Goal: Information Seeking & Learning: Learn about a topic

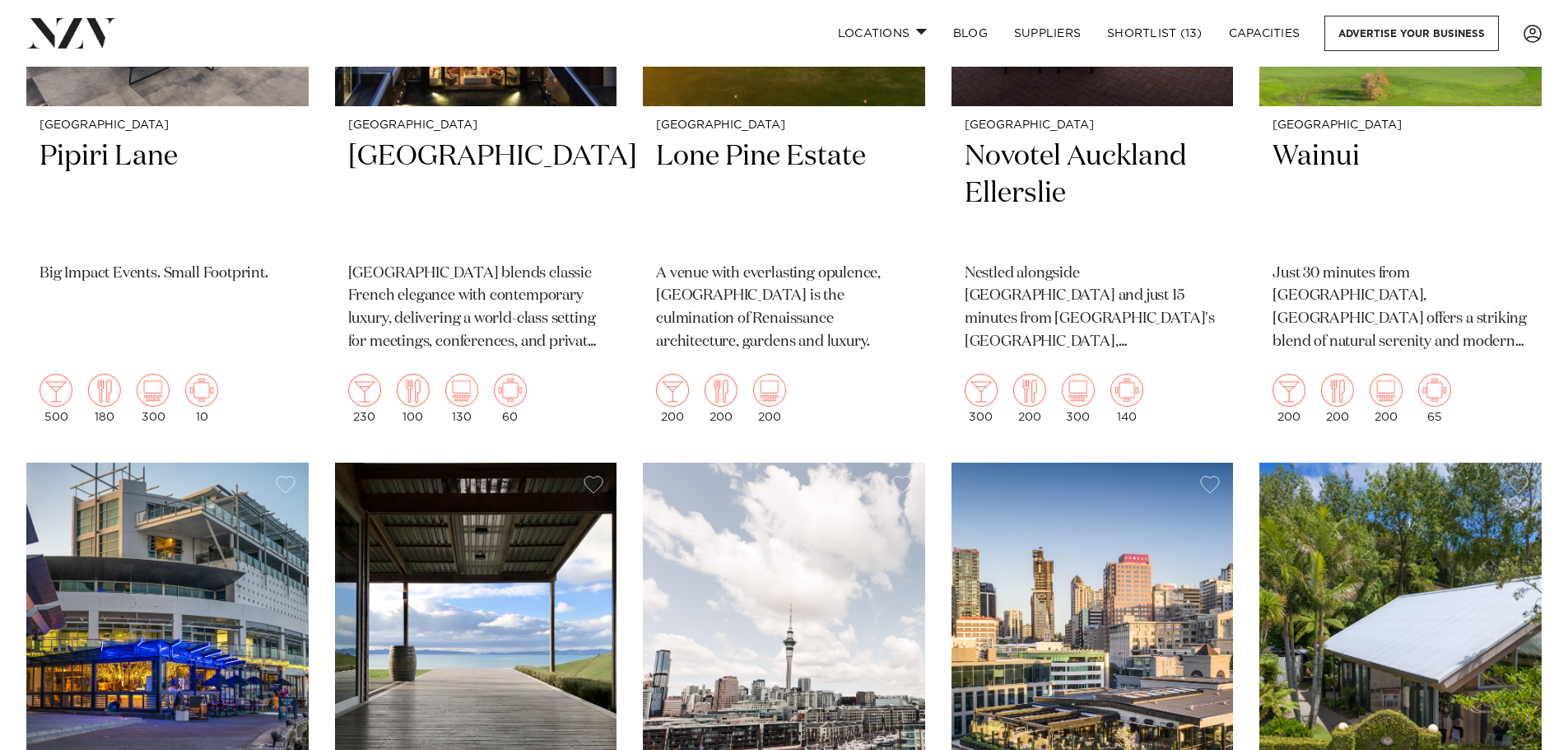
scroll to position [762, 0]
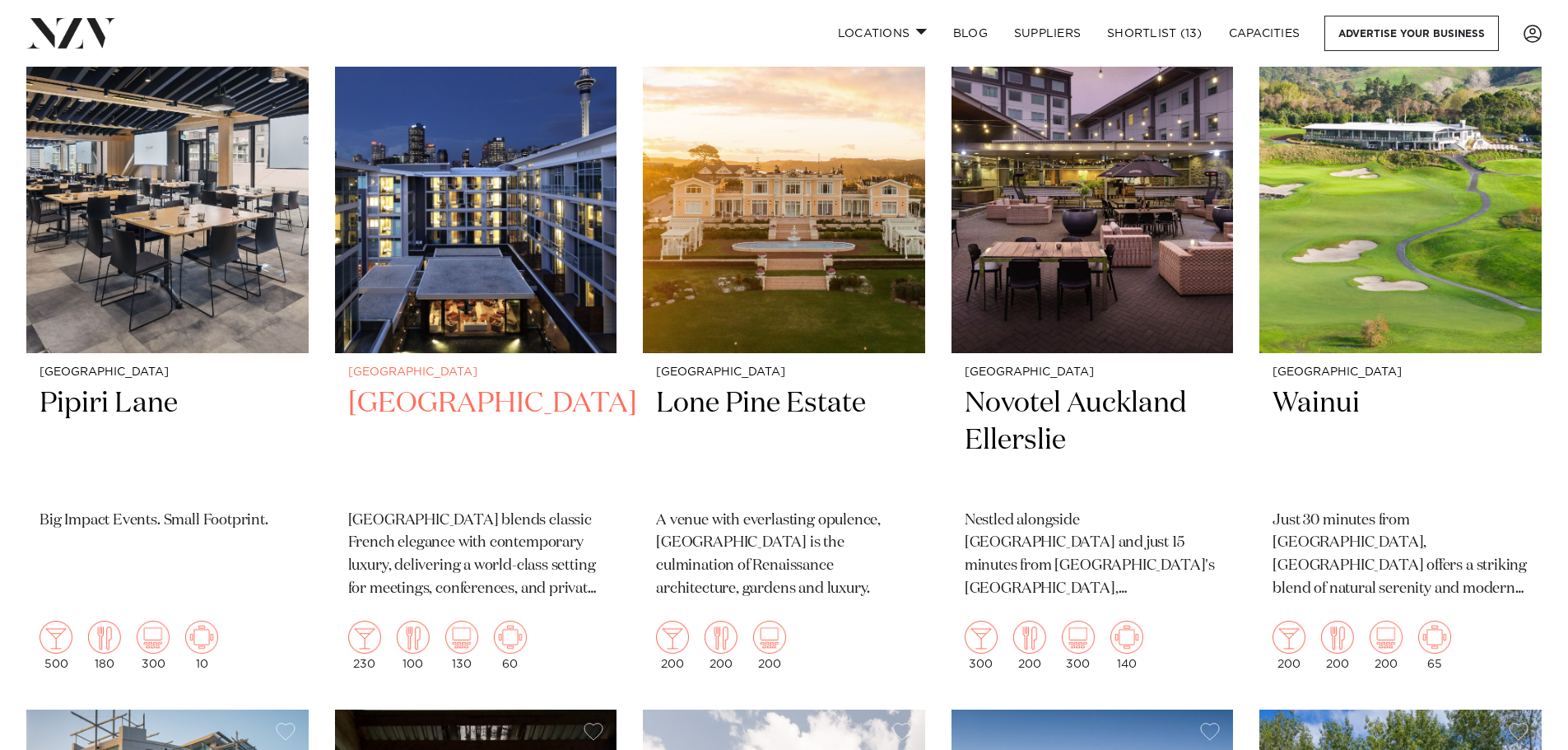
click at [559, 213] on img at bounding box center [476, 163] width 282 height 378
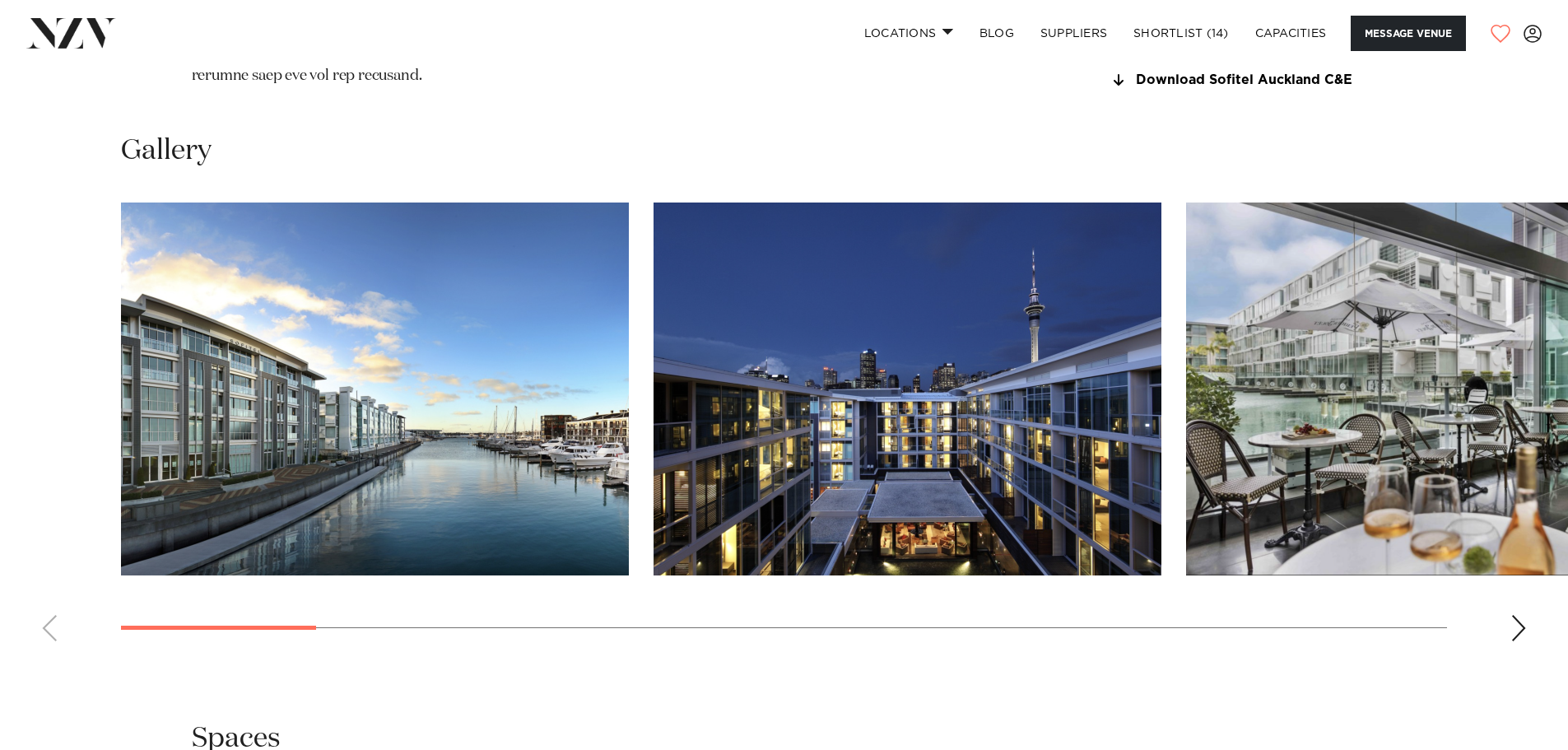
scroll to position [2304, 0]
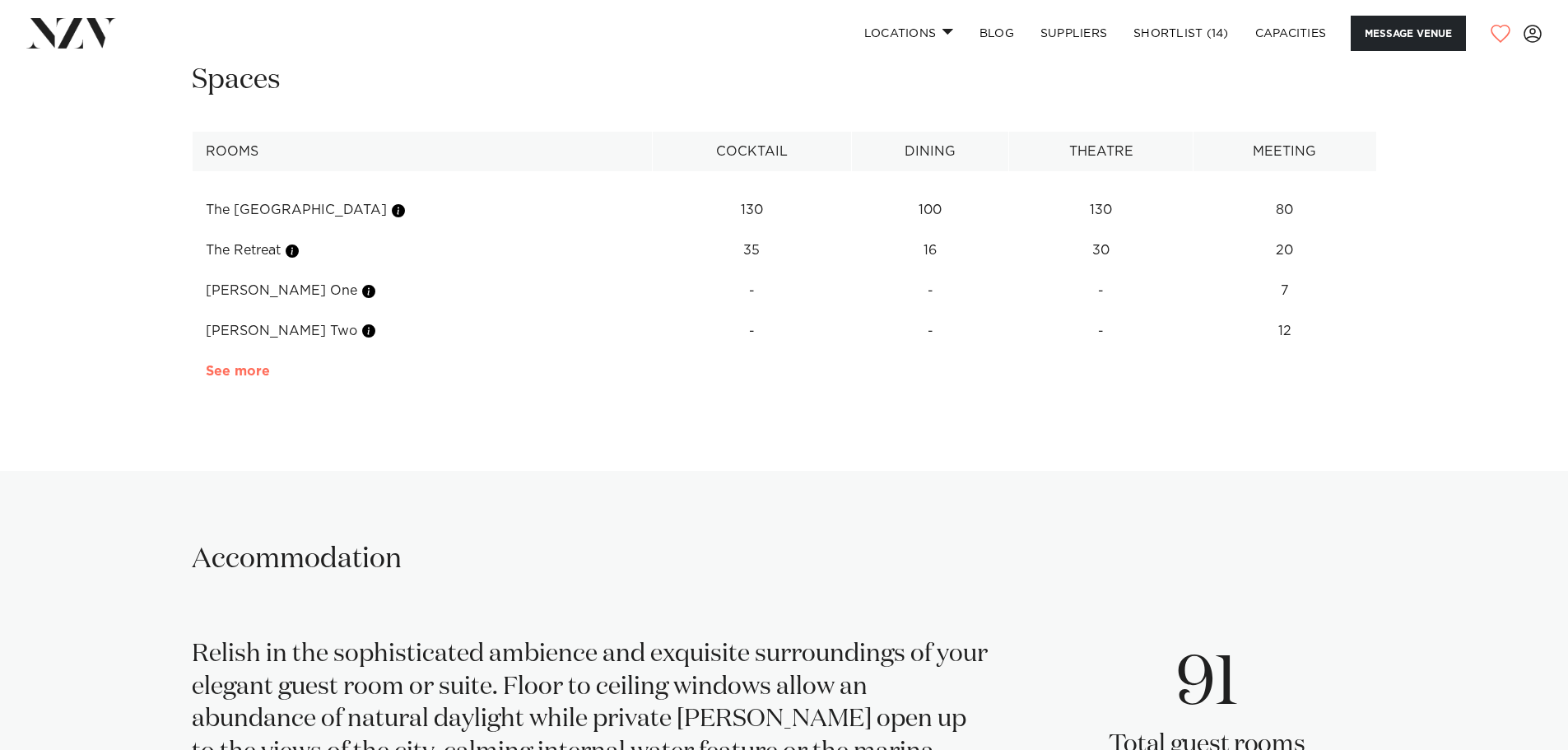
click at [255, 378] on link "See more" at bounding box center [269, 371] width 128 height 13
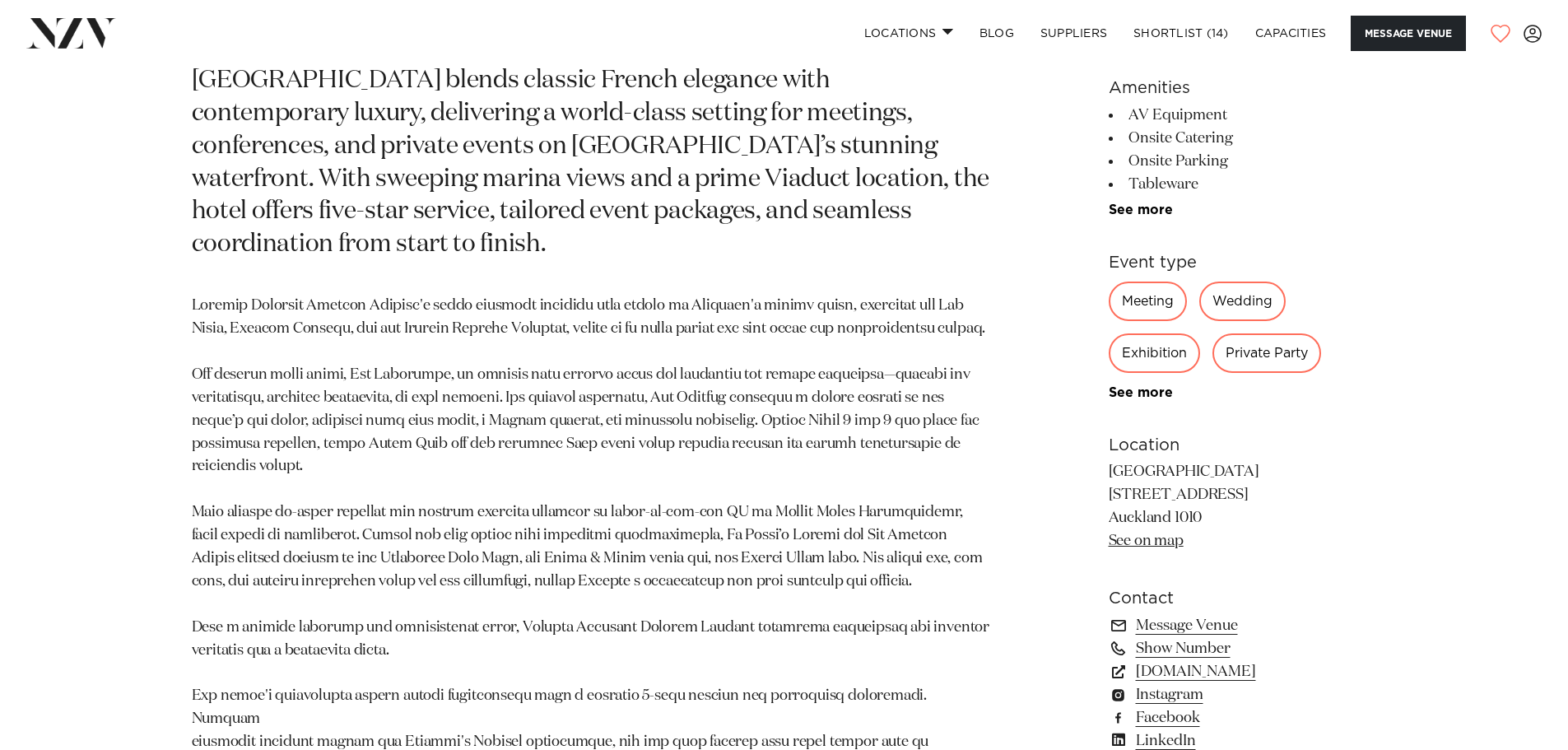
scroll to position [905, 0]
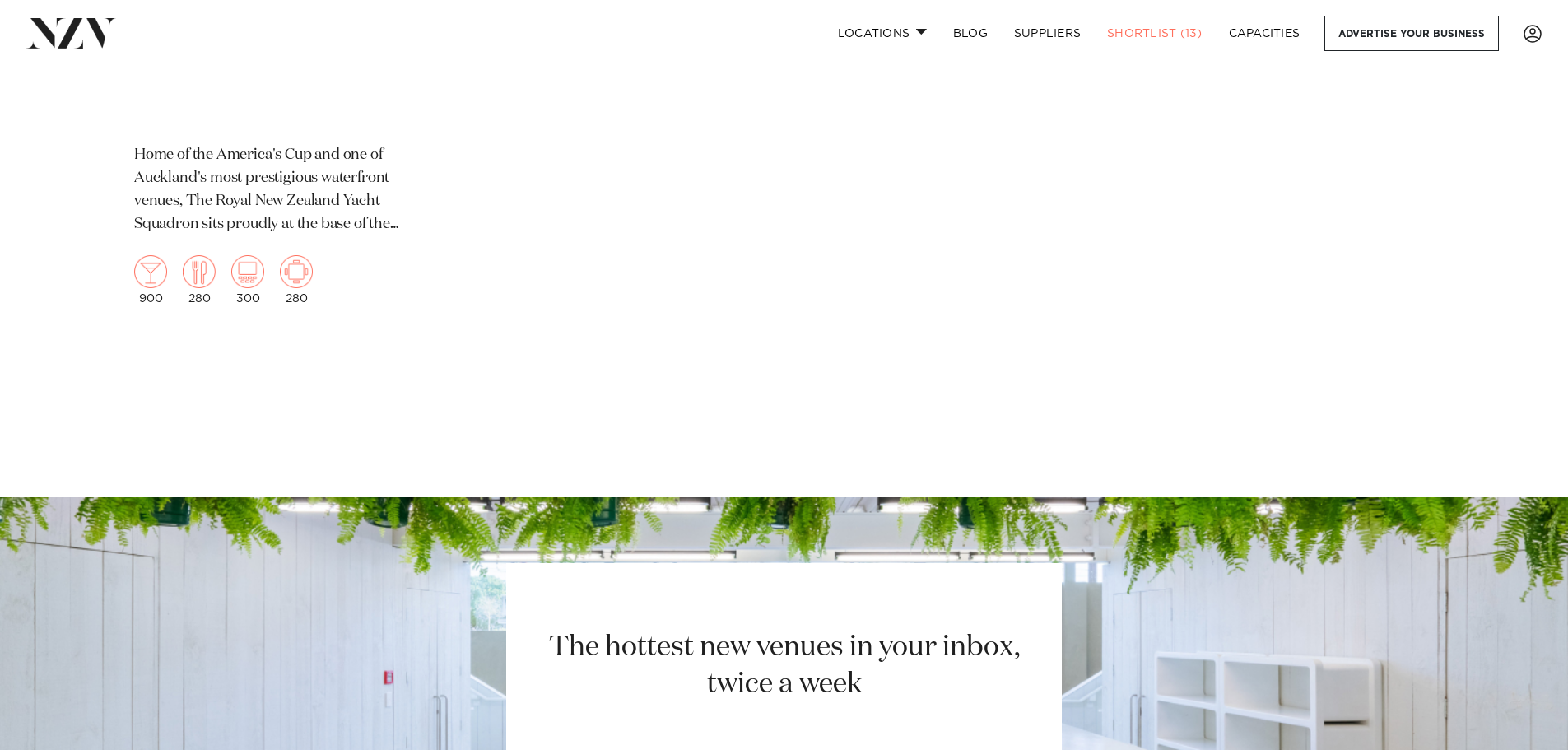
scroll to position [2140, 0]
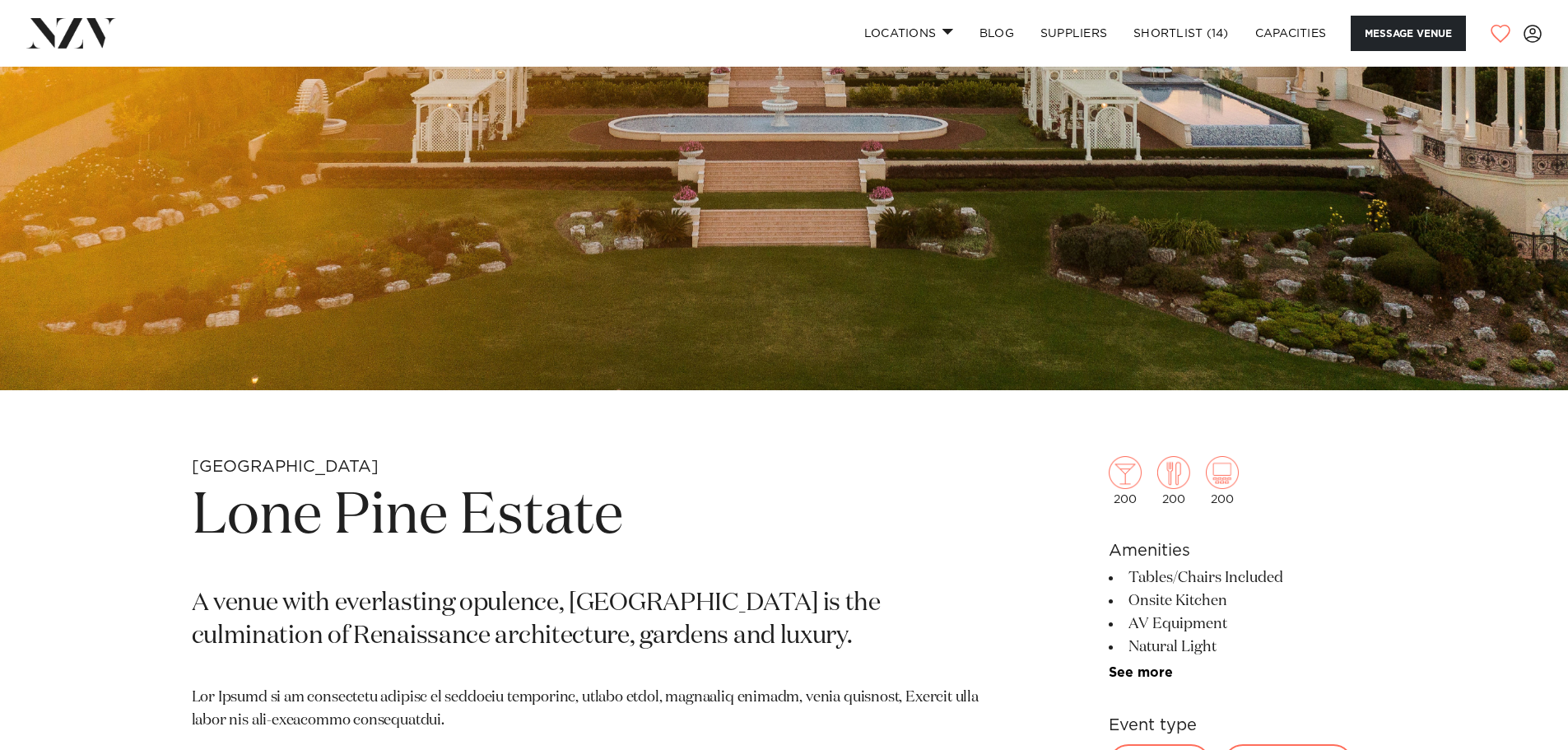
scroll to position [494, 0]
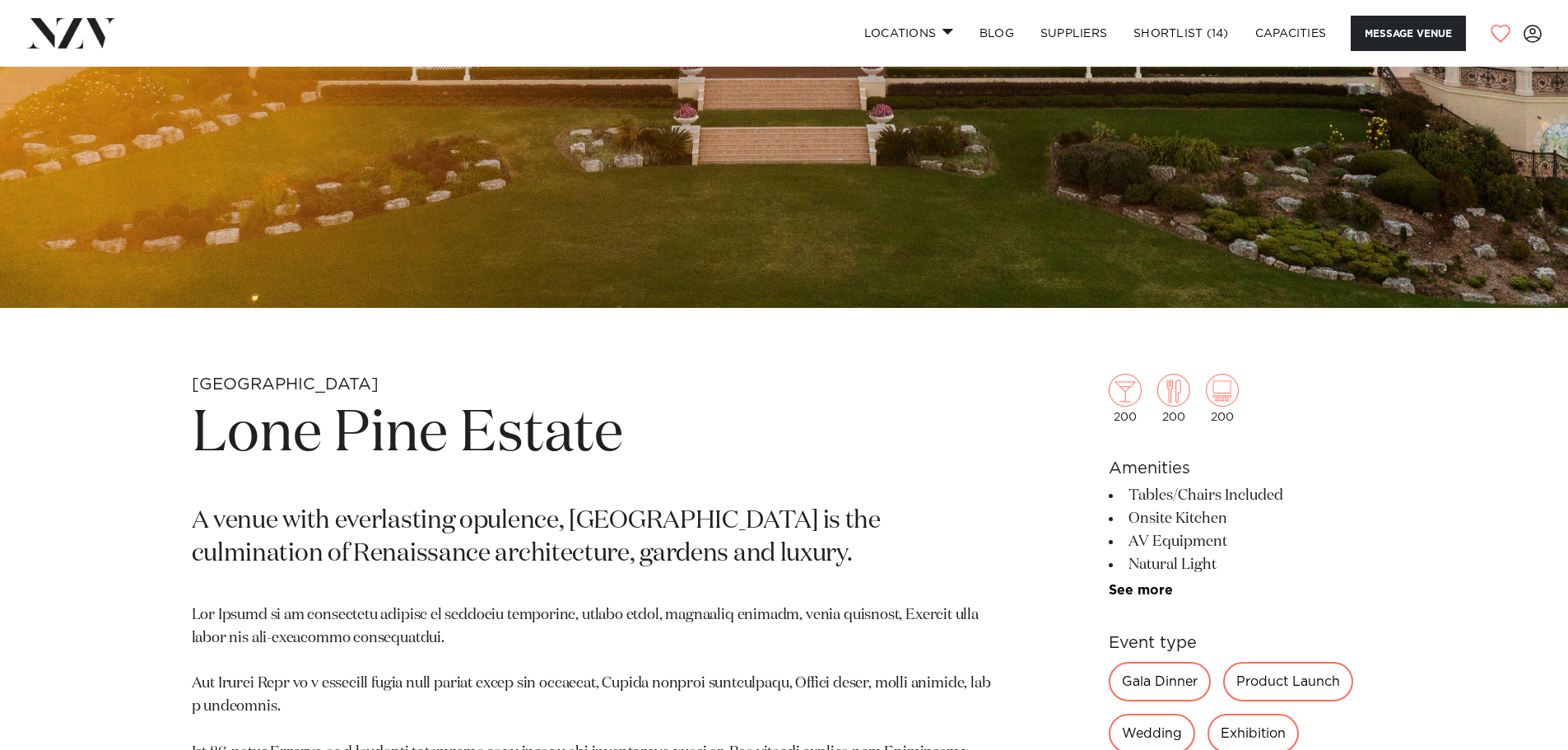
click at [1351, 544] on li "AV Equipment" at bounding box center [1243, 541] width 268 height 23
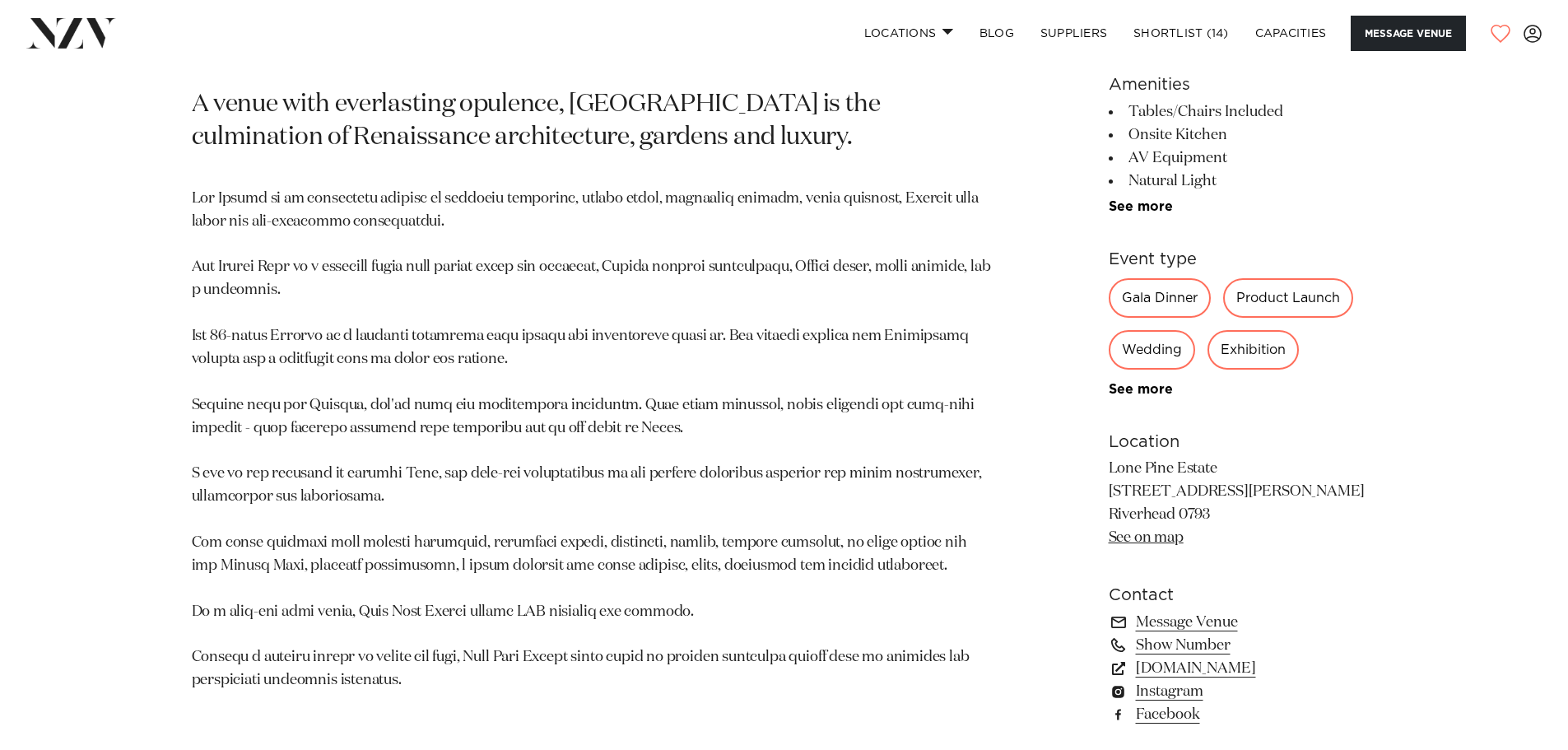
scroll to position [905, 0]
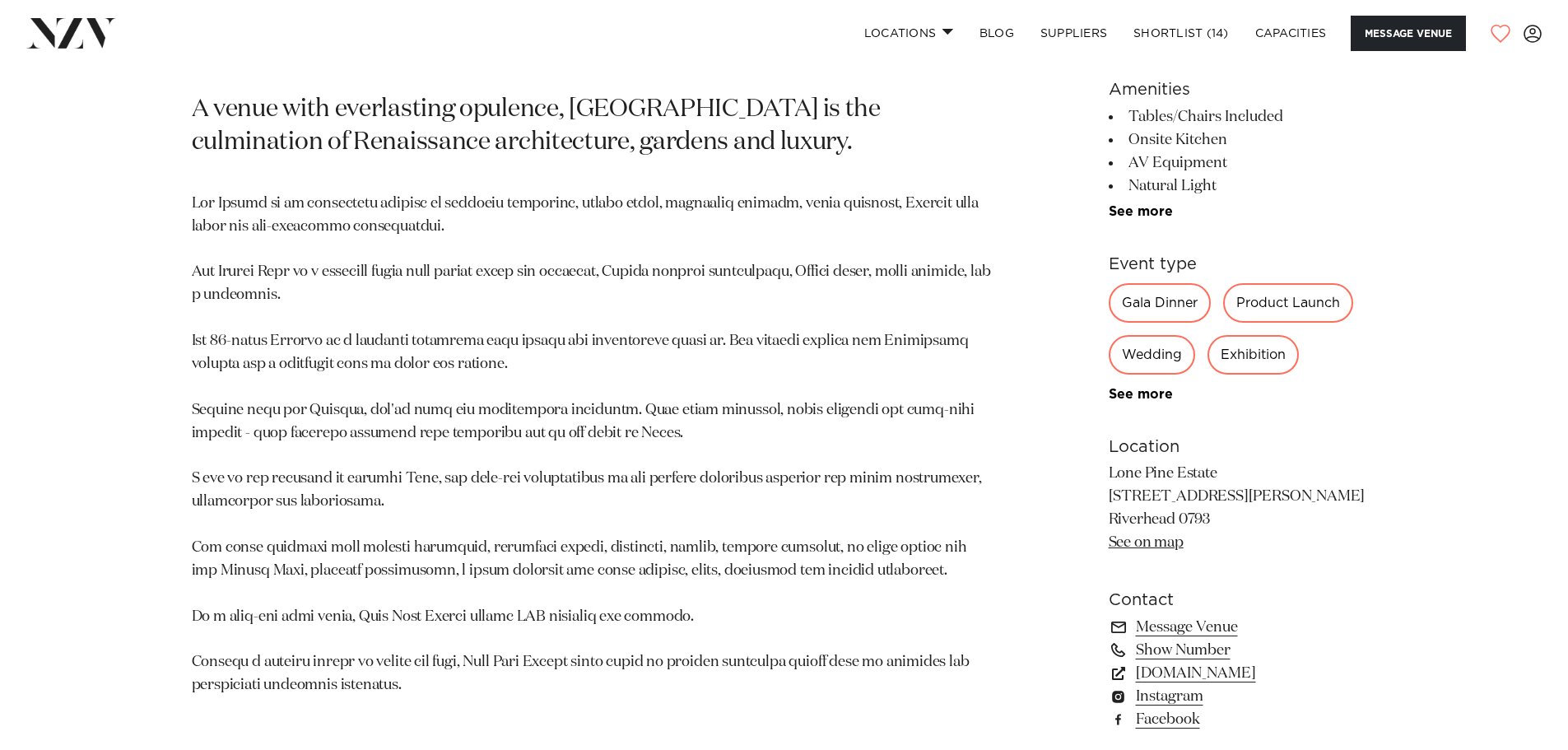
click at [1321, 536] on p "Lone Pine Estate 107 Lloyd Road Riverhead 0793 See on map" at bounding box center [1243, 508] width 268 height 92
